Goal: Task Accomplishment & Management: Use online tool/utility

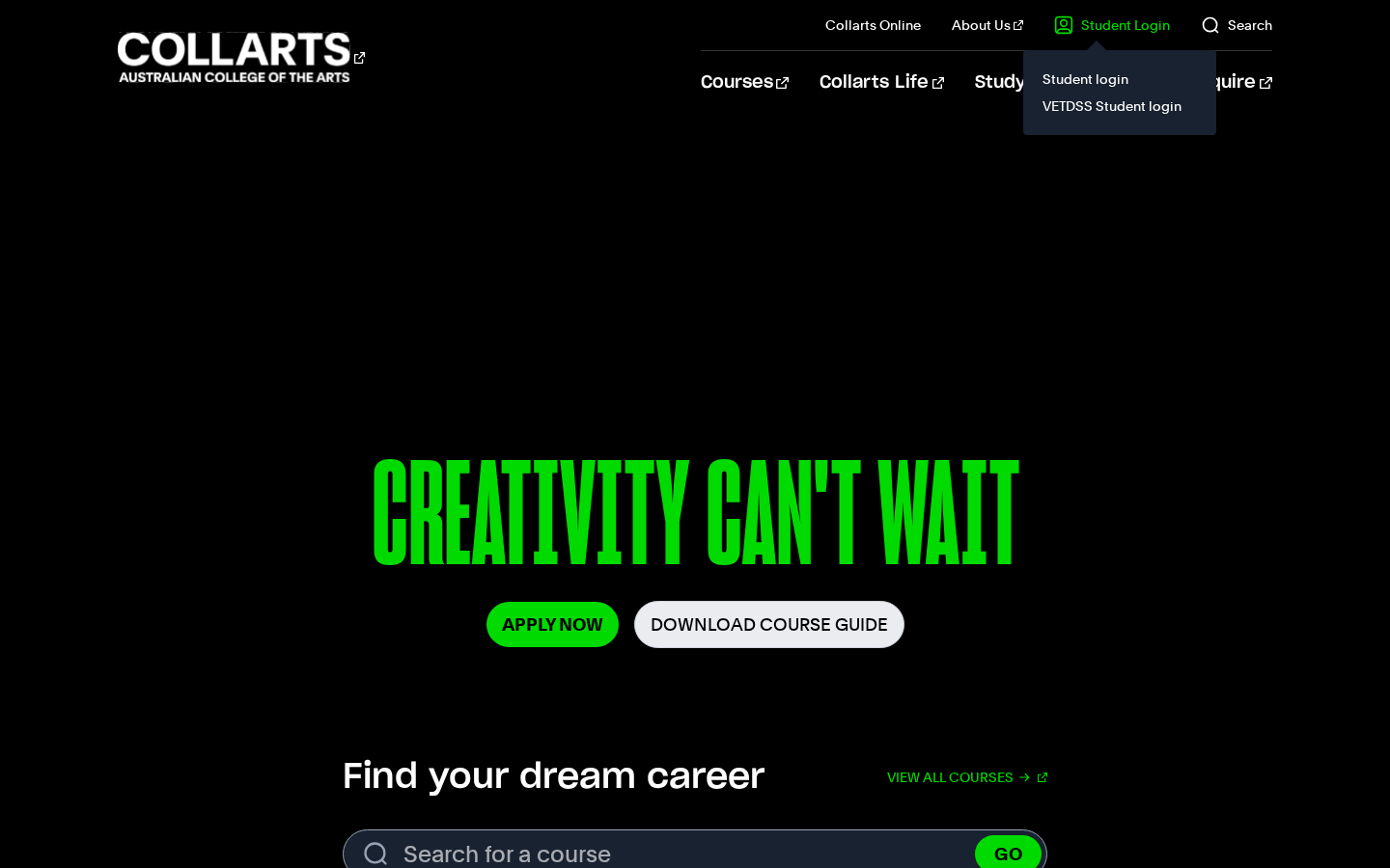
click at [1130, 34] on link "Student Login" at bounding box center [1111, 25] width 116 height 19
click at [1115, 111] on link "VETDSS Student login" at bounding box center [1119, 106] width 162 height 27
click at [1107, 28] on link "Student Login" at bounding box center [1111, 25] width 116 height 19
click at [1078, 112] on link "VETDSS Student login" at bounding box center [1119, 106] width 162 height 27
